Goal: Book appointment/travel/reservation

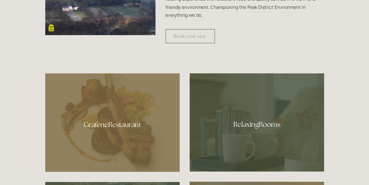
scroll to position [248, 0]
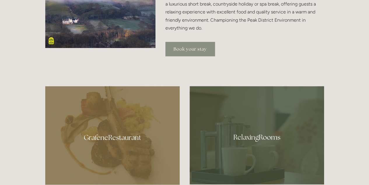
click at [199, 52] on link "Book your stay" at bounding box center [191, 49] width 50 height 14
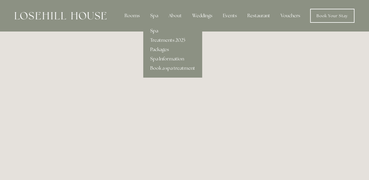
click at [156, 33] on link "Spa" at bounding box center [172, 30] width 59 height 9
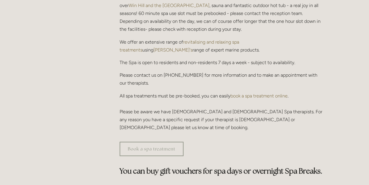
scroll to position [217, 0]
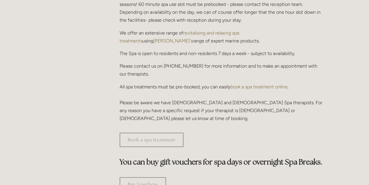
drag, startPoint x: 368, startPoint y: 57, endPoint x: 368, endPoint y: 80, distance: 23.1
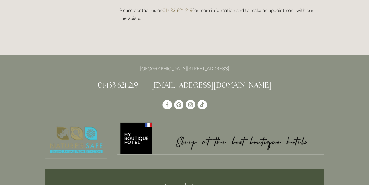
scroll to position [0, 0]
